Goal: Task Accomplishment & Management: Use online tool/utility

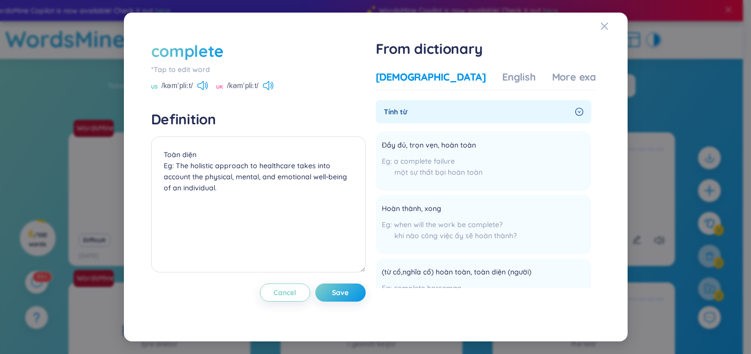
scroll to position [114, 0]
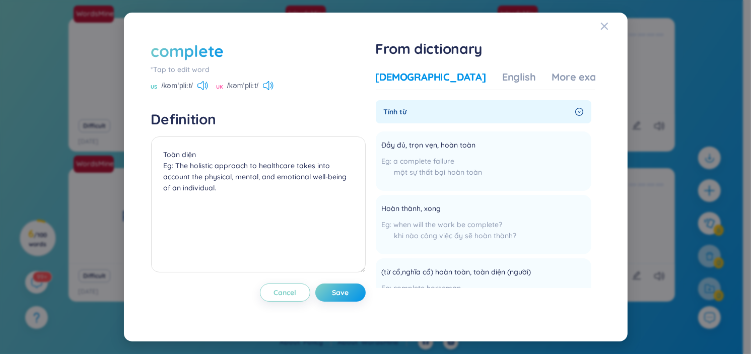
click at [213, 47] on div "complete" at bounding box center [187, 51] width 72 height 22
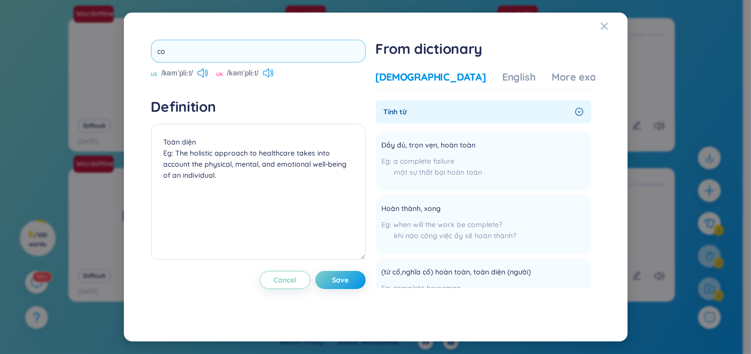
type input "c"
type input "ski"
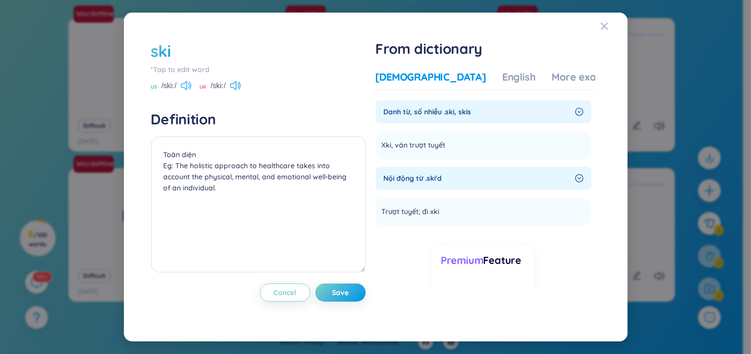
click at [186, 82] on icon at bounding box center [186, 85] width 11 height 9
click at [163, 49] on div "ski" at bounding box center [161, 51] width 20 height 22
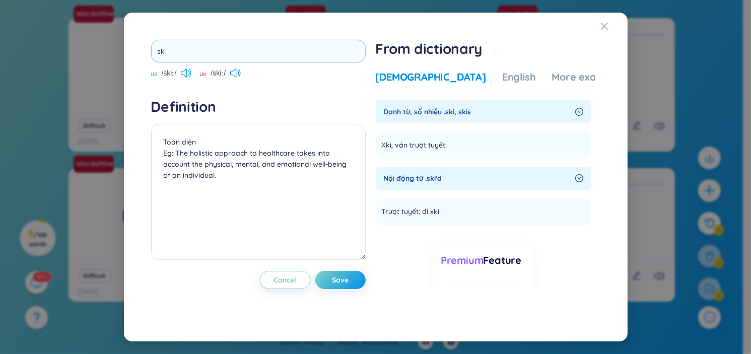
type input "s"
type input "litre"
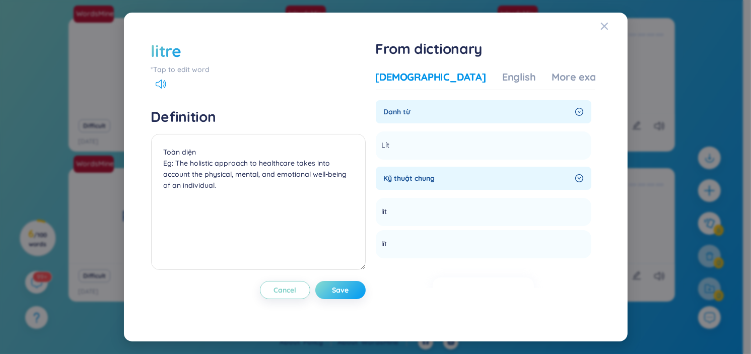
click at [334, 287] on span "Save" at bounding box center [340, 290] width 17 height 10
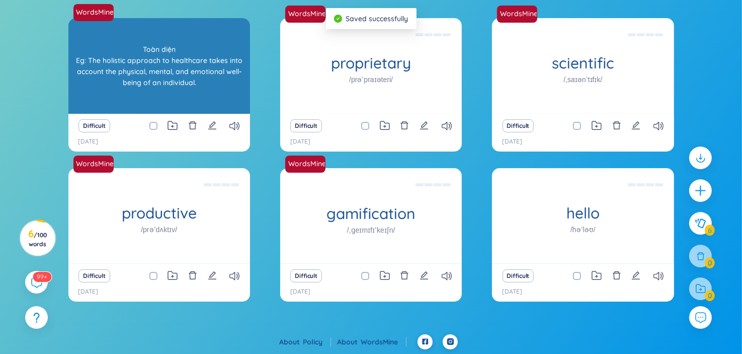
click at [205, 86] on div "Toàn diện Eg: The holistic approach to healthcare takes into account the physic…" at bounding box center [159, 66] width 172 height 91
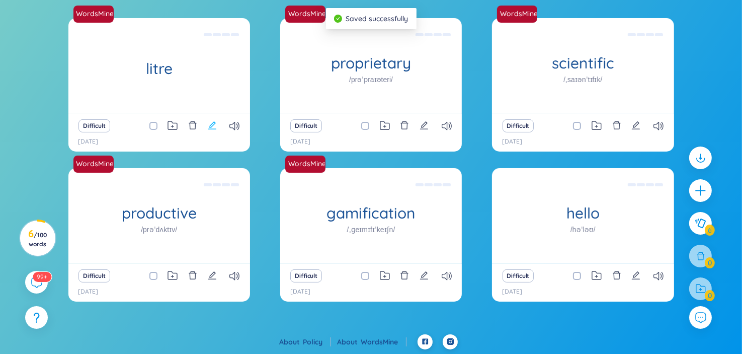
click at [211, 119] on button at bounding box center [212, 126] width 9 height 14
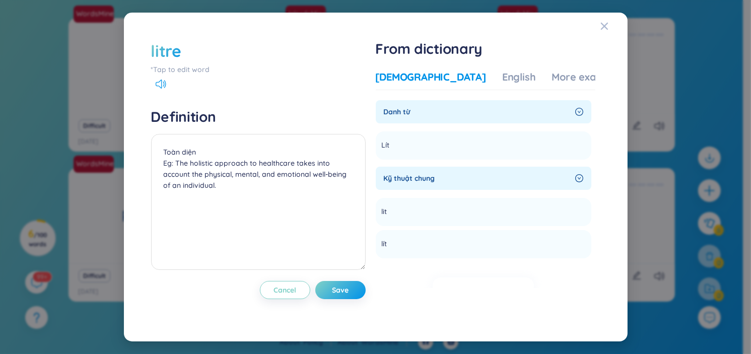
click at [177, 48] on div "litre" at bounding box center [166, 51] width 30 height 22
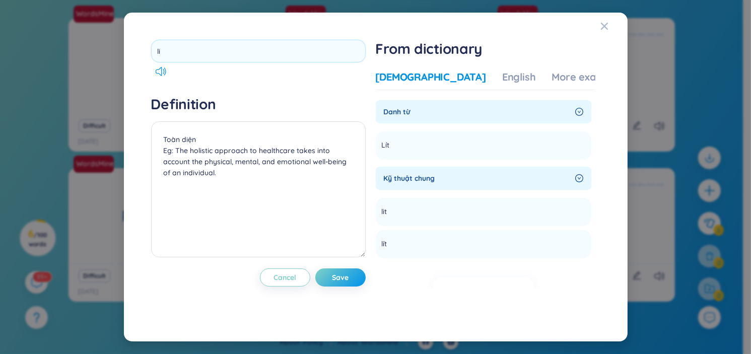
type input "l"
type input "relief"
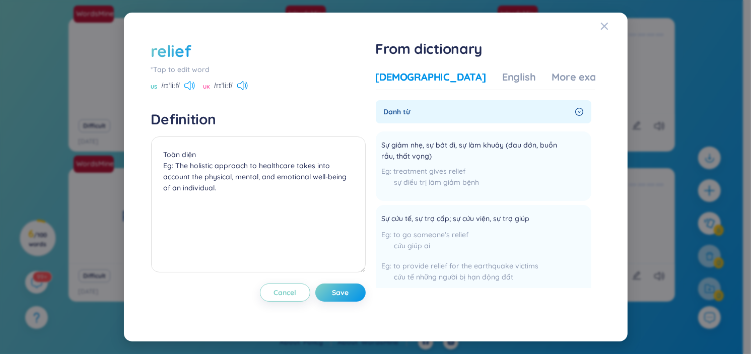
click at [189, 83] on icon at bounding box center [189, 85] width 11 height 9
click at [187, 83] on icon at bounding box center [189, 85] width 11 height 9
click at [220, 53] on div "relief" at bounding box center [258, 51] width 214 height 22
drag, startPoint x: 180, startPoint y: 50, endPoint x: 157, endPoint y: 52, distance: 23.3
click at [157, 52] on div "relief" at bounding box center [171, 51] width 40 height 22
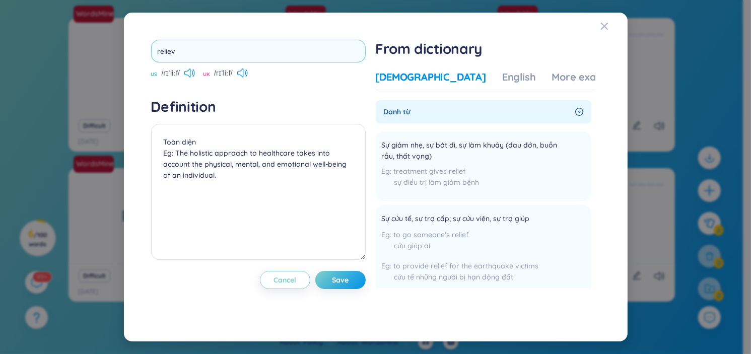
type input "relieve"
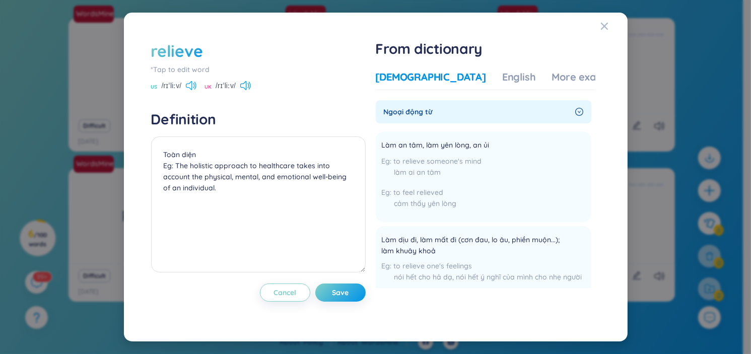
click at [193, 81] on icon at bounding box center [191, 85] width 11 height 9
click at [250, 85] on icon at bounding box center [245, 85] width 11 height 9
drag, startPoint x: 205, startPoint y: 50, endPoint x: 128, endPoint y: 52, distance: 77.5
click at [129, 51] on div "relieve *Tap to edit word US /rɪˈliːv/ UK /rɪˈliːv/ Definition Toàn diện Eg: Th…" at bounding box center [375, 177] width 503 height 328
click at [162, 48] on div "relieve" at bounding box center [177, 51] width 52 height 22
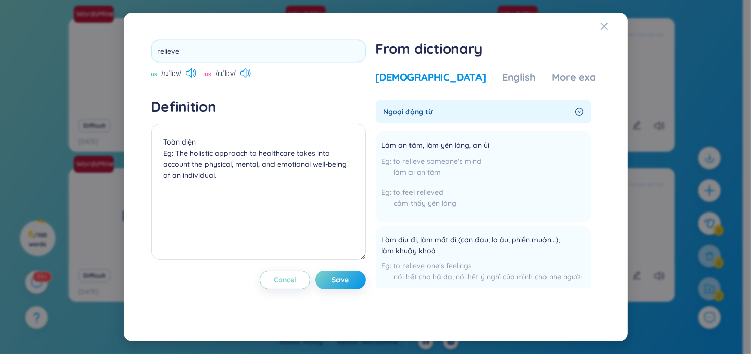
drag, startPoint x: 191, startPoint y: 50, endPoint x: 118, endPoint y: 50, distance: 73.5
click at [119, 50] on div "relieve US /rɪˈliːv/ UK /rɪˈliːv/ Definition Toàn diện Eg: The holistic approac…" at bounding box center [375, 177] width 751 height 354
type input "machine"
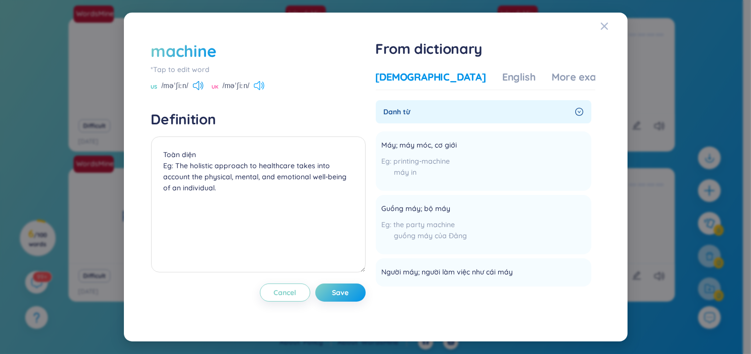
click at [259, 84] on icon at bounding box center [259, 85] width 11 height 9
click at [190, 50] on div "machine" at bounding box center [183, 51] width 65 height 22
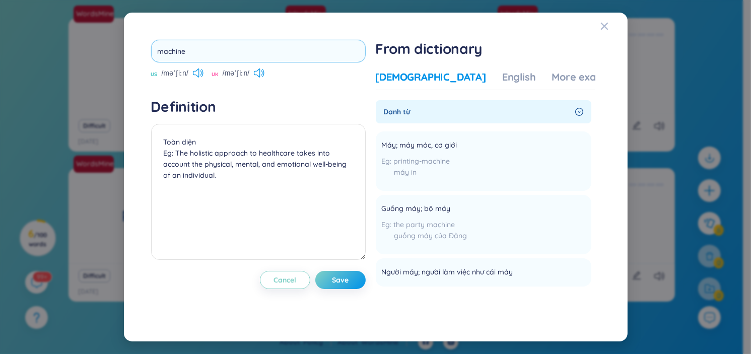
click at [239, 40] on input "machine" at bounding box center [258, 51] width 214 height 23
drag, startPoint x: 240, startPoint y: 42, endPoint x: 144, endPoint y: 44, distance: 95.7
click at [144, 44] on div "machine US /məˈʃiːn/ UK /məˈʃiːn/ Definition Toàn diện Eg: The holistic approac…" at bounding box center [375, 177] width 479 height 304
type input "magazine"
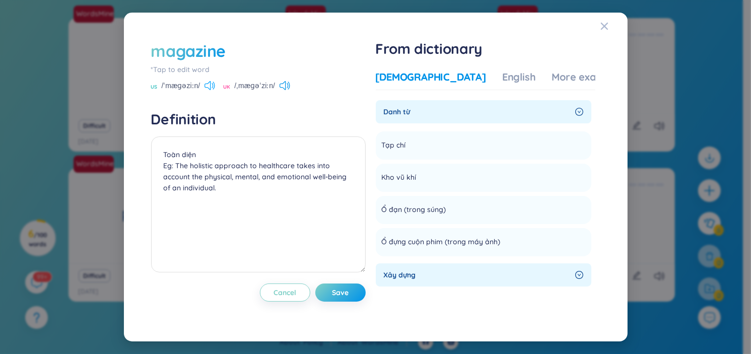
click at [210, 85] on icon at bounding box center [207, 85] width 6 height 9
click at [289, 86] on icon at bounding box center [284, 85] width 11 height 9
click at [288, 83] on icon at bounding box center [284, 85] width 11 height 9
click at [288, 84] on icon at bounding box center [284, 85] width 11 height 9
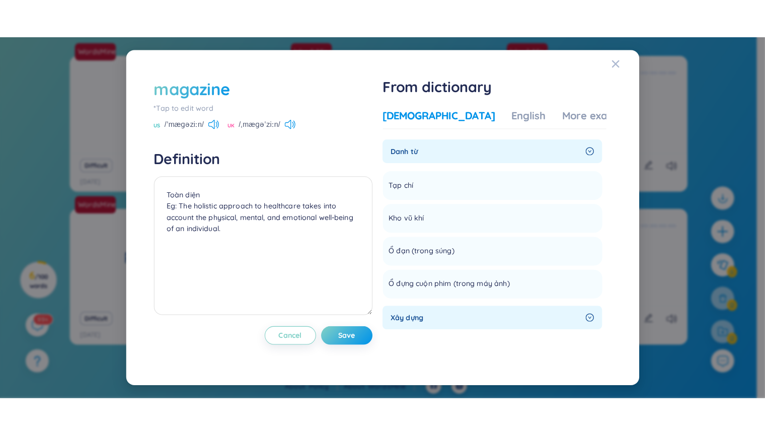
scroll to position [33, 0]
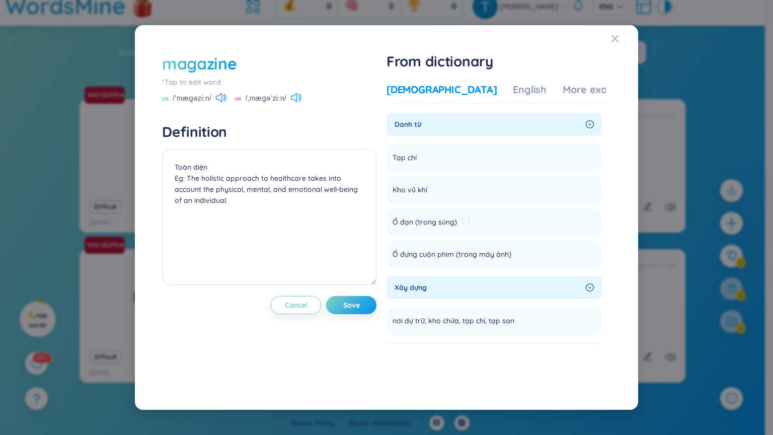
drag, startPoint x: 745, startPoint y: 25, endPoint x: 450, endPoint y: 214, distance: 351.2
click at [739, 43] on div "magazine *Tap to edit word US /ˈmæɡəziːn/ UK /ˌmæɡəˈziːn/ Definition Toàn diện …" at bounding box center [386, 217] width 773 height 435
